Goal: Find specific page/section: Find specific page/section

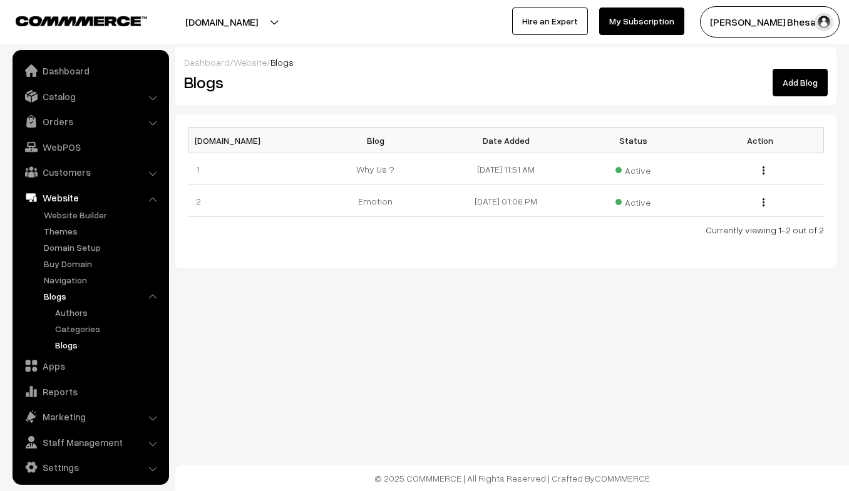
scroll to position [6, 0]
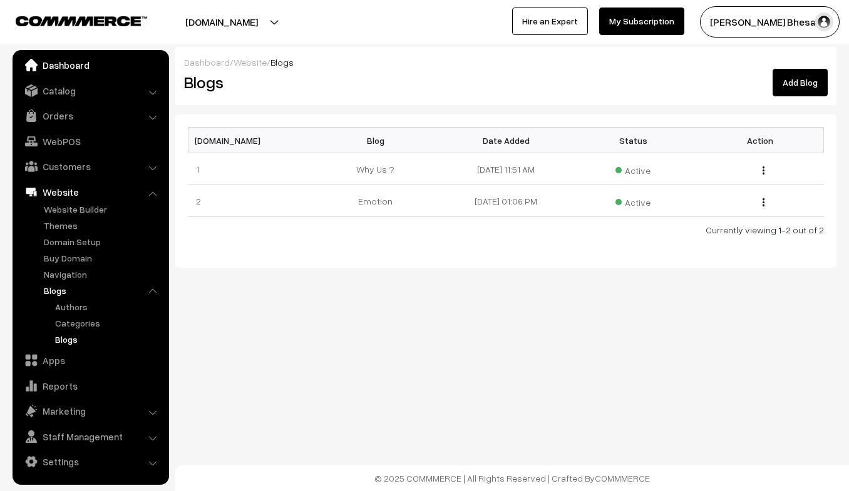
click at [97, 62] on link "Dashboard" at bounding box center [90, 65] width 149 height 23
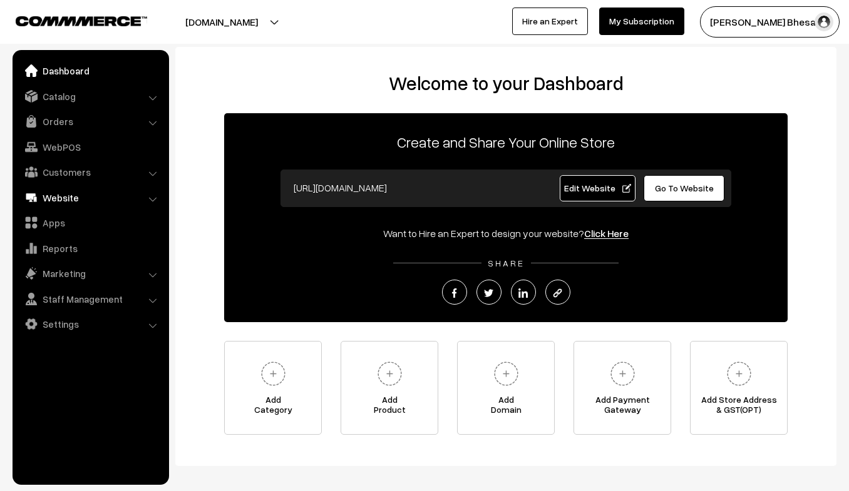
click at [73, 191] on link "Website" at bounding box center [90, 198] width 149 height 23
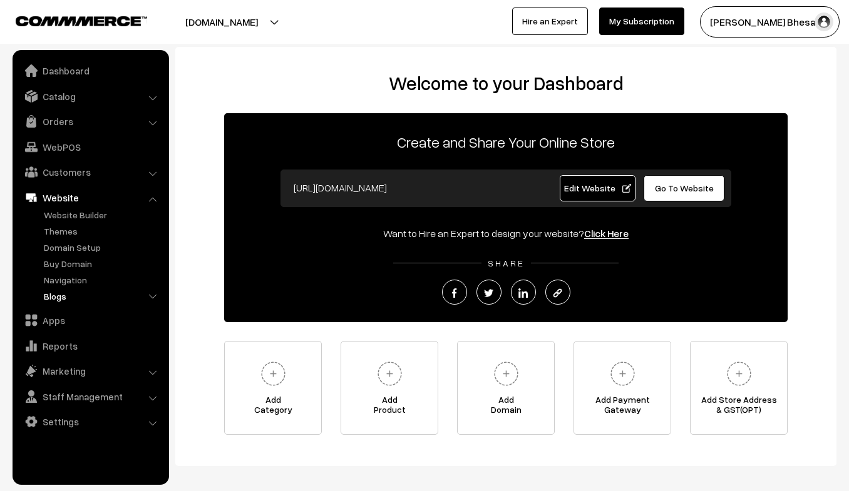
click at [67, 295] on link "Blogs" at bounding box center [103, 296] width 124 height 13
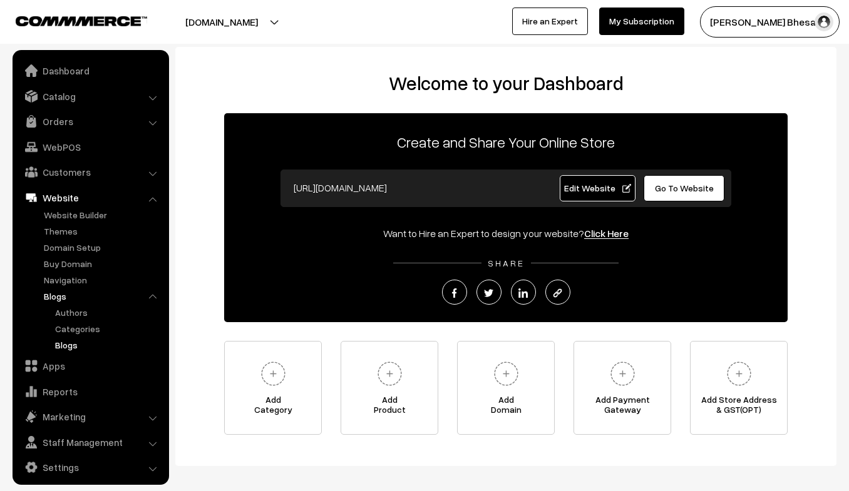
click at [70, 344] on link "Blogs" at bounding box center [108, 345] width 113 height 13
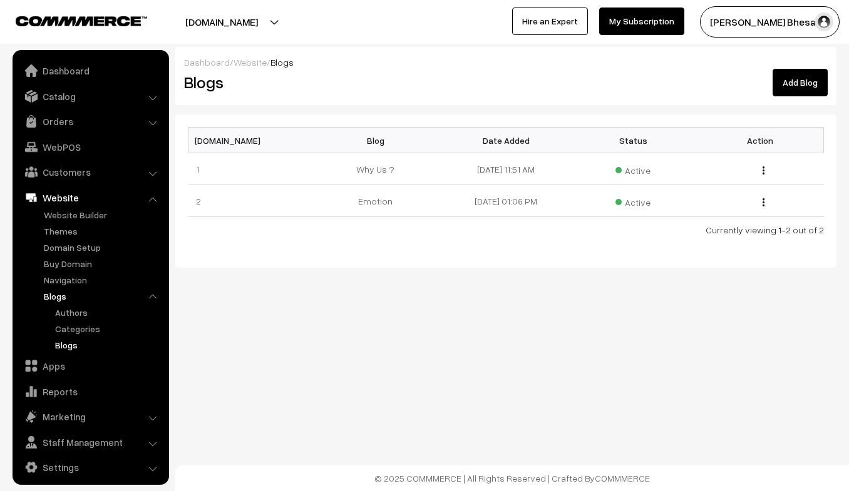
scroll to position [6, 0]
